Goal: Information Seeking & Learning: Learn about a topic

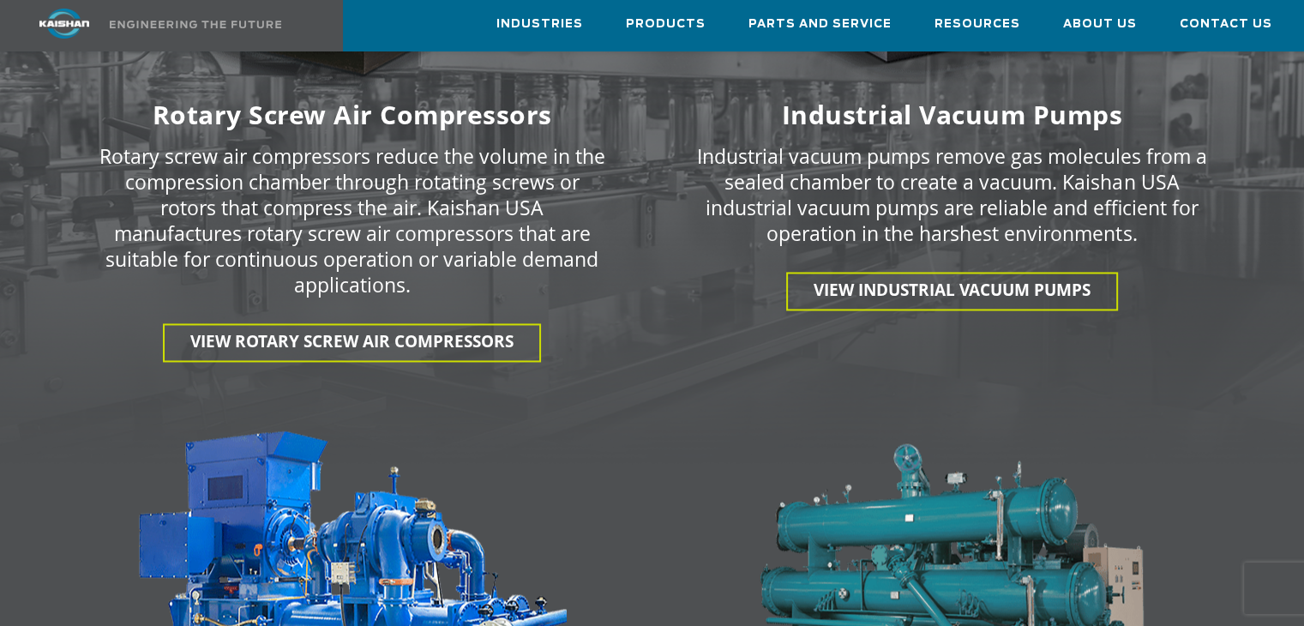
scroll to position [2363, 0]
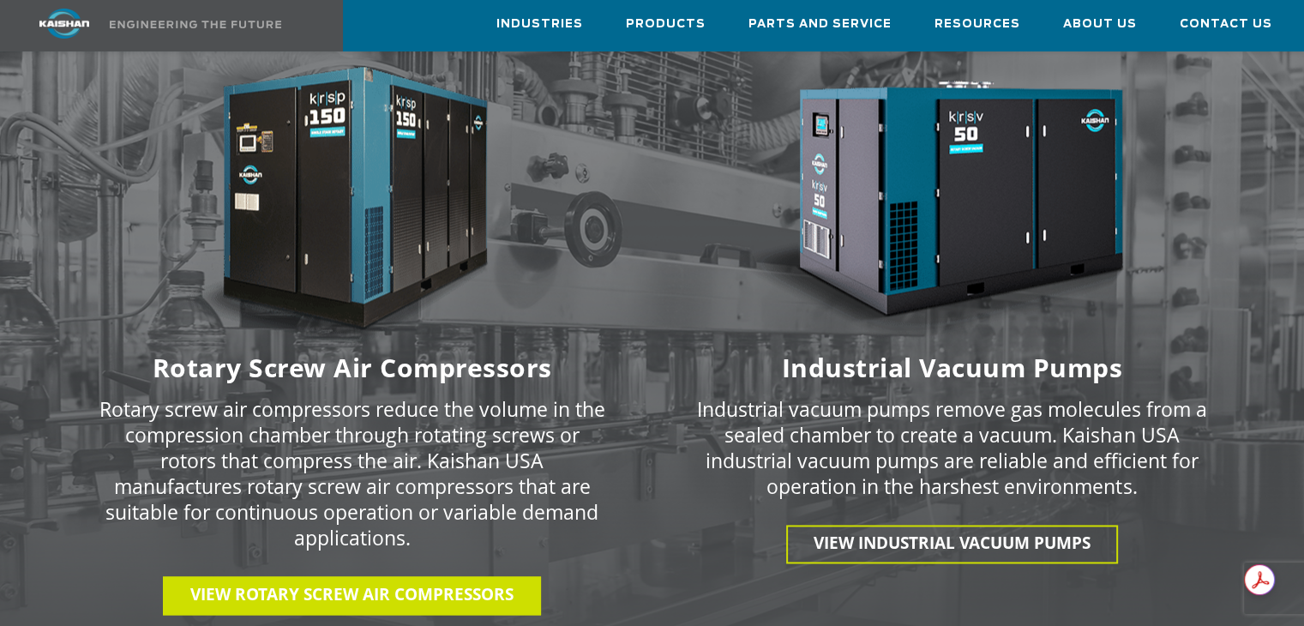
click at [254, 583] on span "View Rotary Screw Air Compressors" at bounding box center [351, 594] width 323 height 22
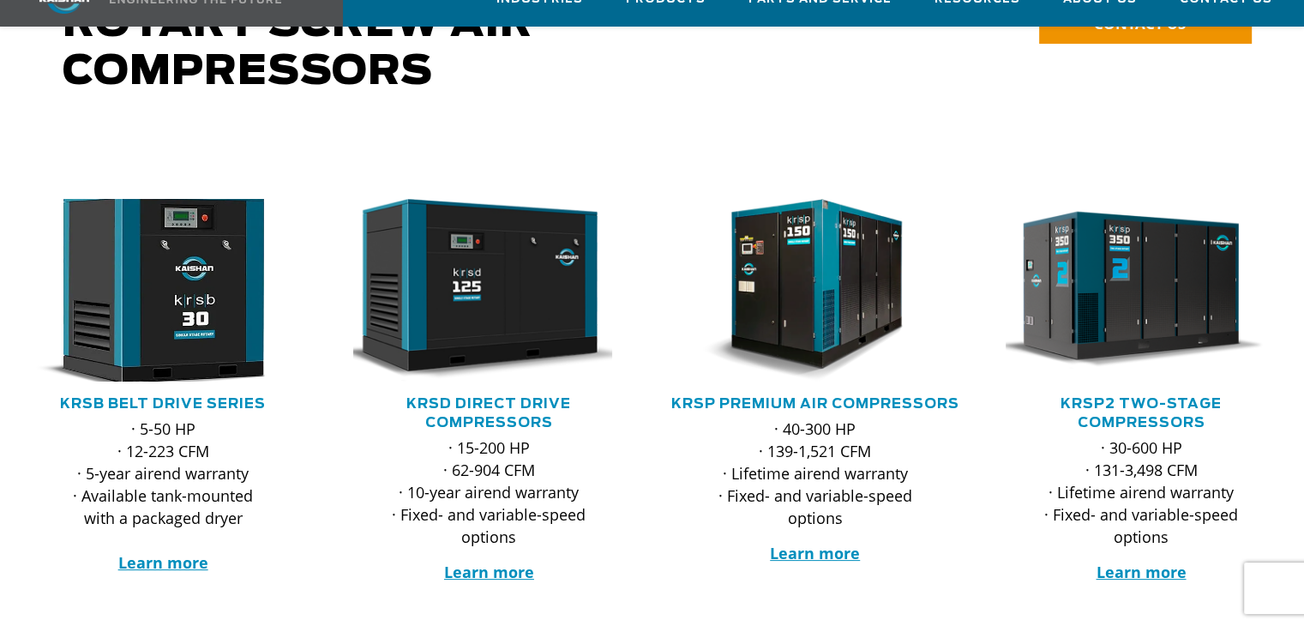
scroll to position [257, 0]
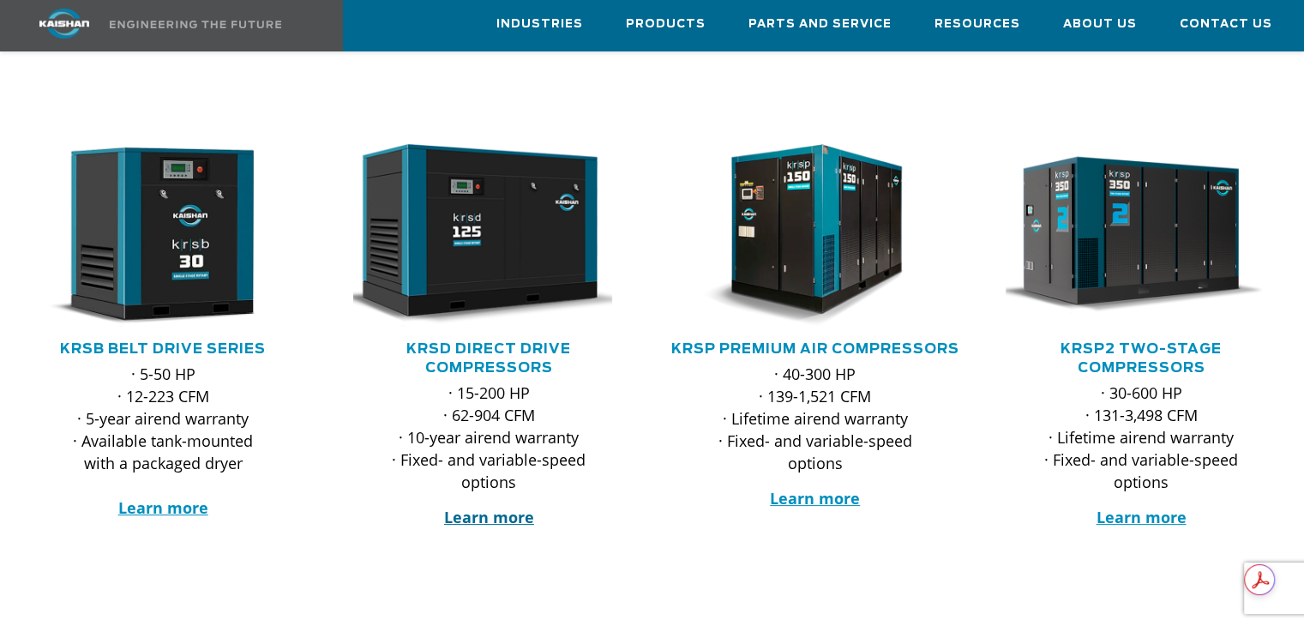
click at [493, 507] on strong "Learn more" at bounding box center [489, 517] width 90 height 21
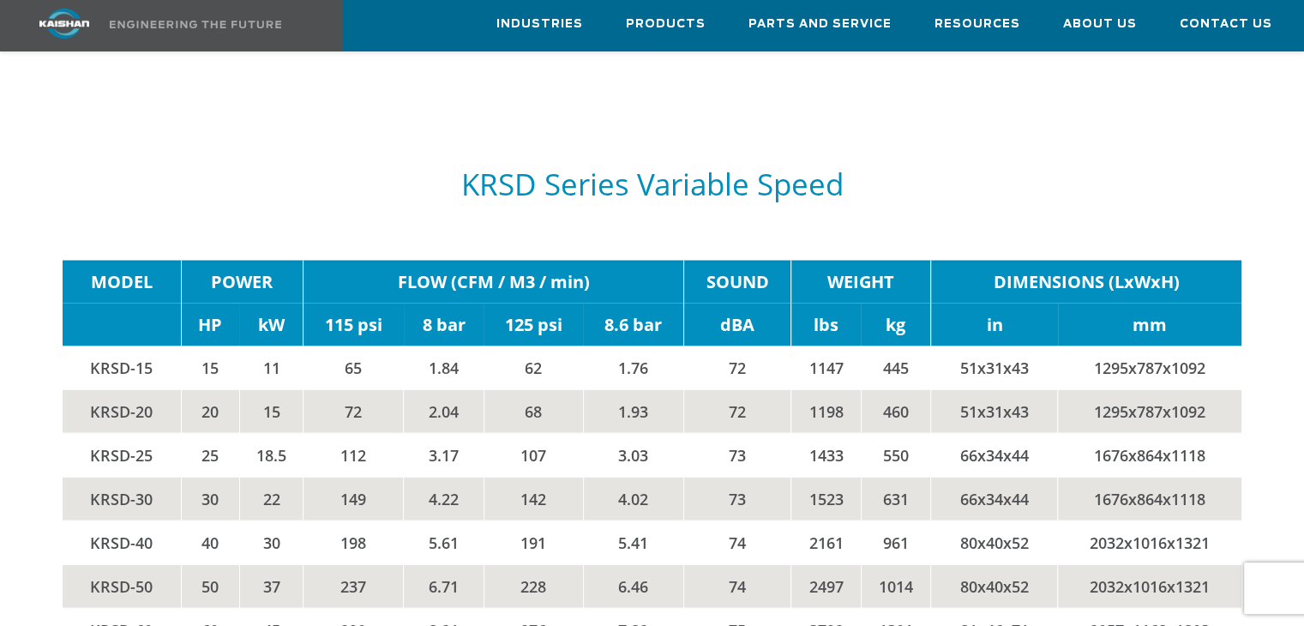
scroll to position [3430, 0]
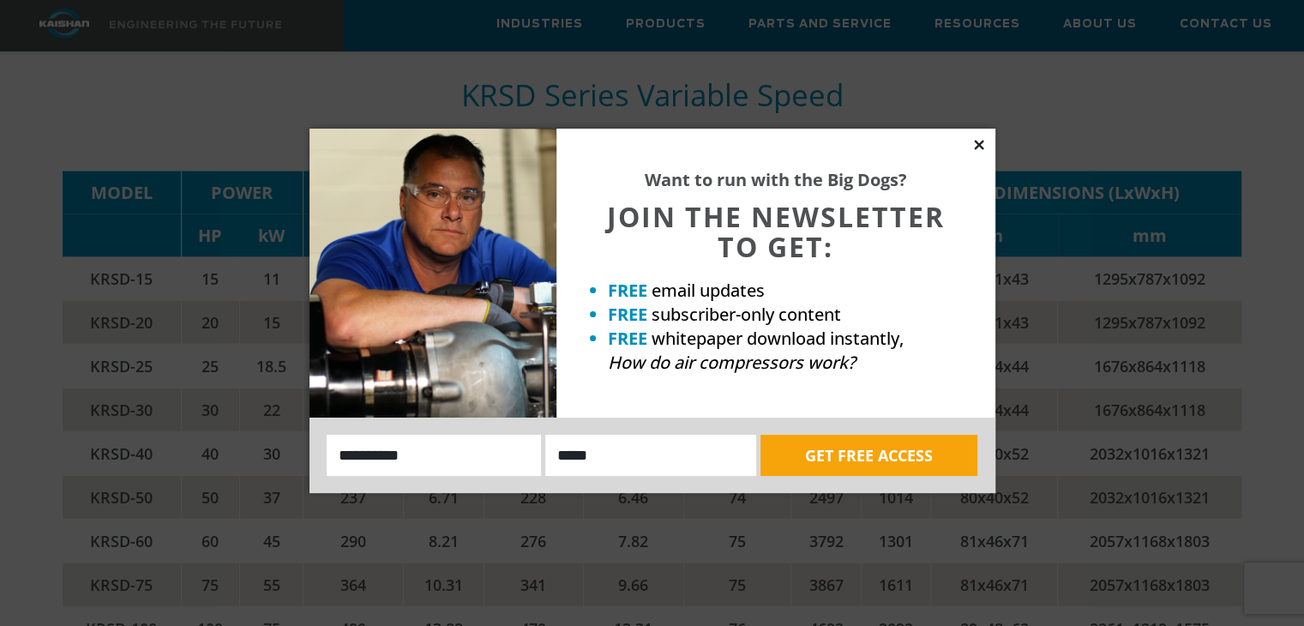
click at [978, 145] on icon at bounding box center [978, 144] width 9 height 9
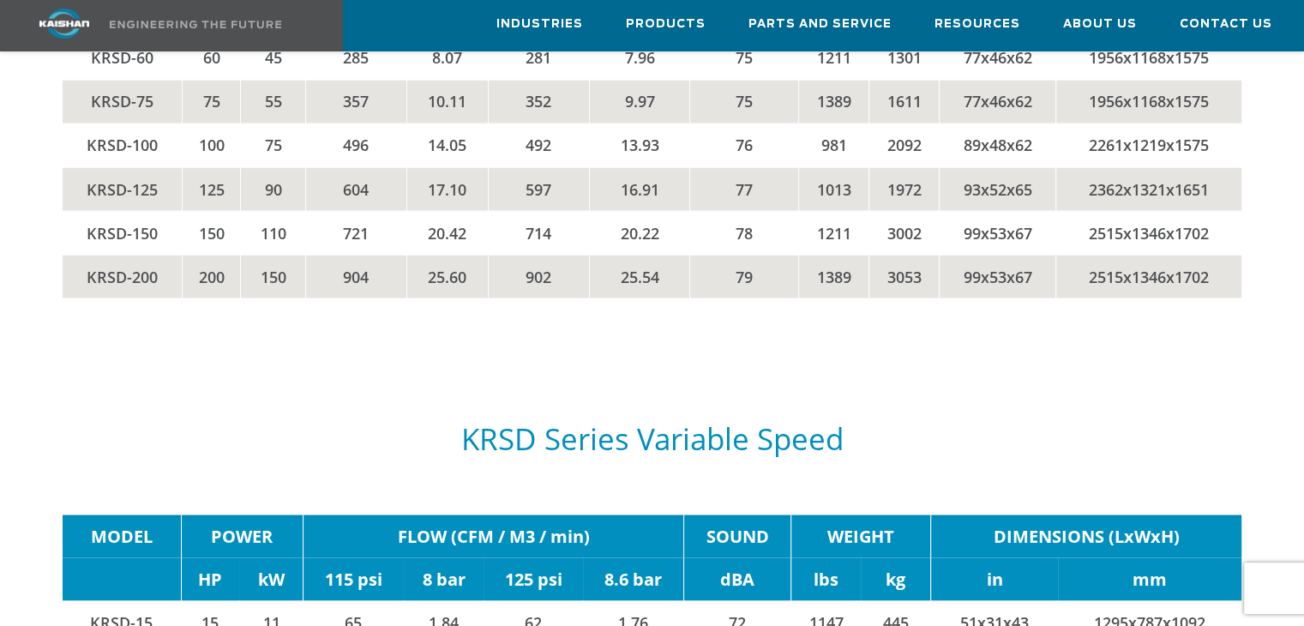
scroll to position [2830, 0]
